Goal: Task Accomplishment & Management: Manage account settings

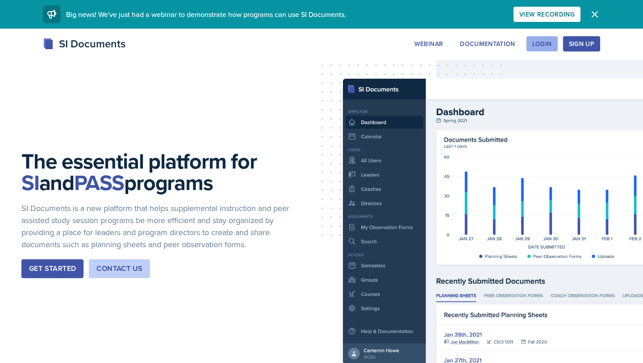
click at [539, 49] on button "Login" at bounding box center [542, 43] width 31 height 15
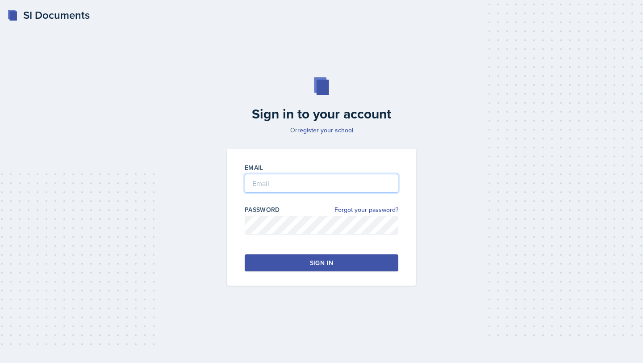
click at [344, 179] on input "email" at bounding box center [322, 183] width 154 height 19
type input "[EMAIL_ADDRESS][DOMAIN_NAME]"
click at [338, 260] on button "Sign in" at bounding box center [322, 262] width 154 height 17
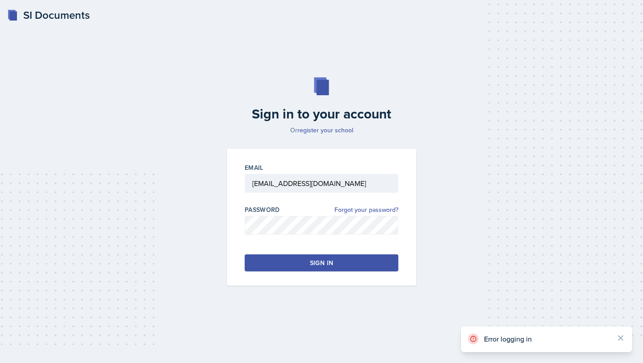
click at [339, 261] on button "Sign in" at bounding box center [322, 262] width 154 height 17
click at [316, 264] on div "Sign in" at bounding box center [321, 262] width 23 height 9
click at [317, 265] on div "Sign in" at bounding box center [321, 262] width 23 height 9
